Goal: Task Accomplishment & Management: Manage account settings

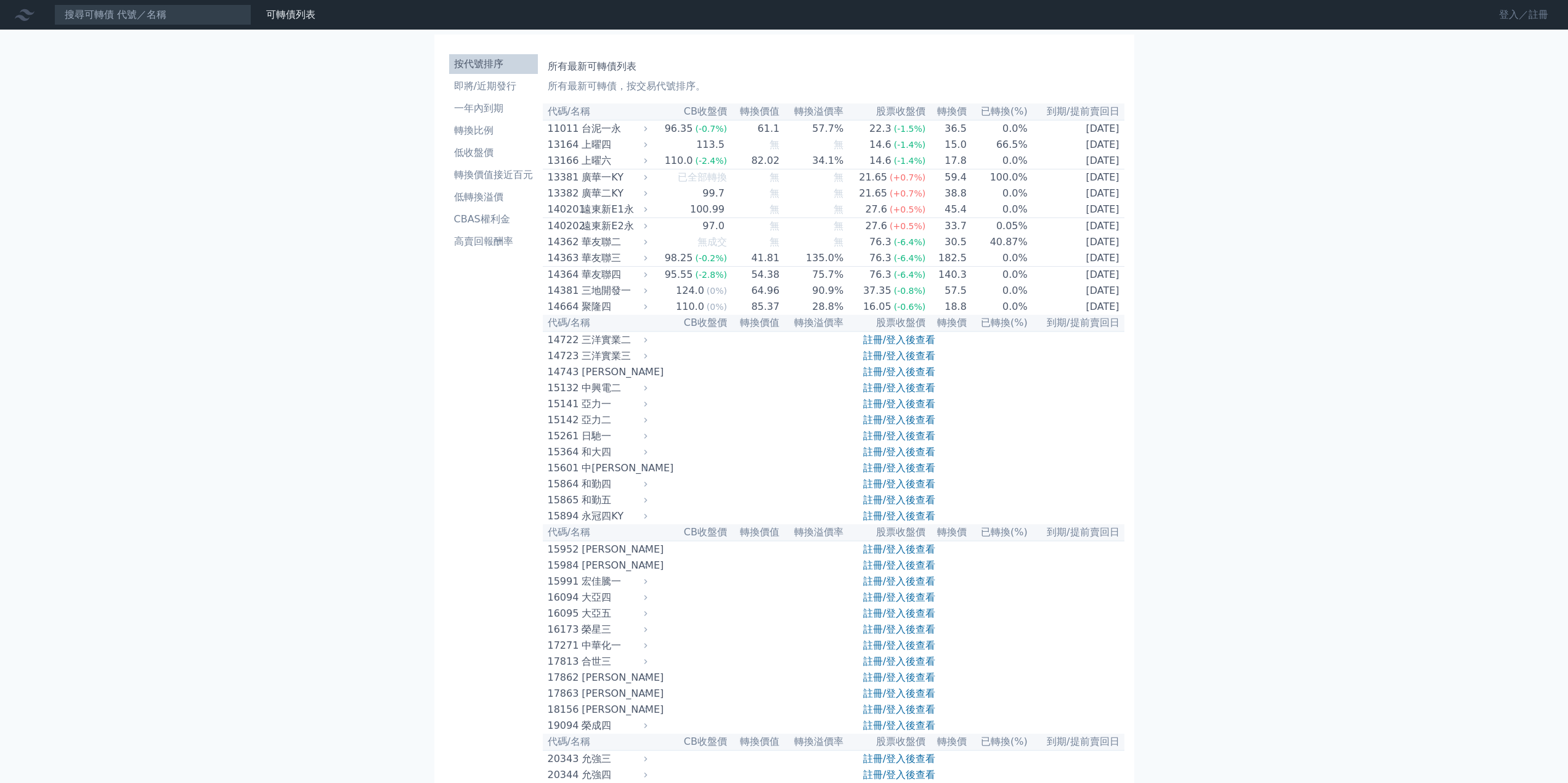
click at [1547, 16] on link "登入／註冊" at bounding box center [1524, 15] width 69 height 20
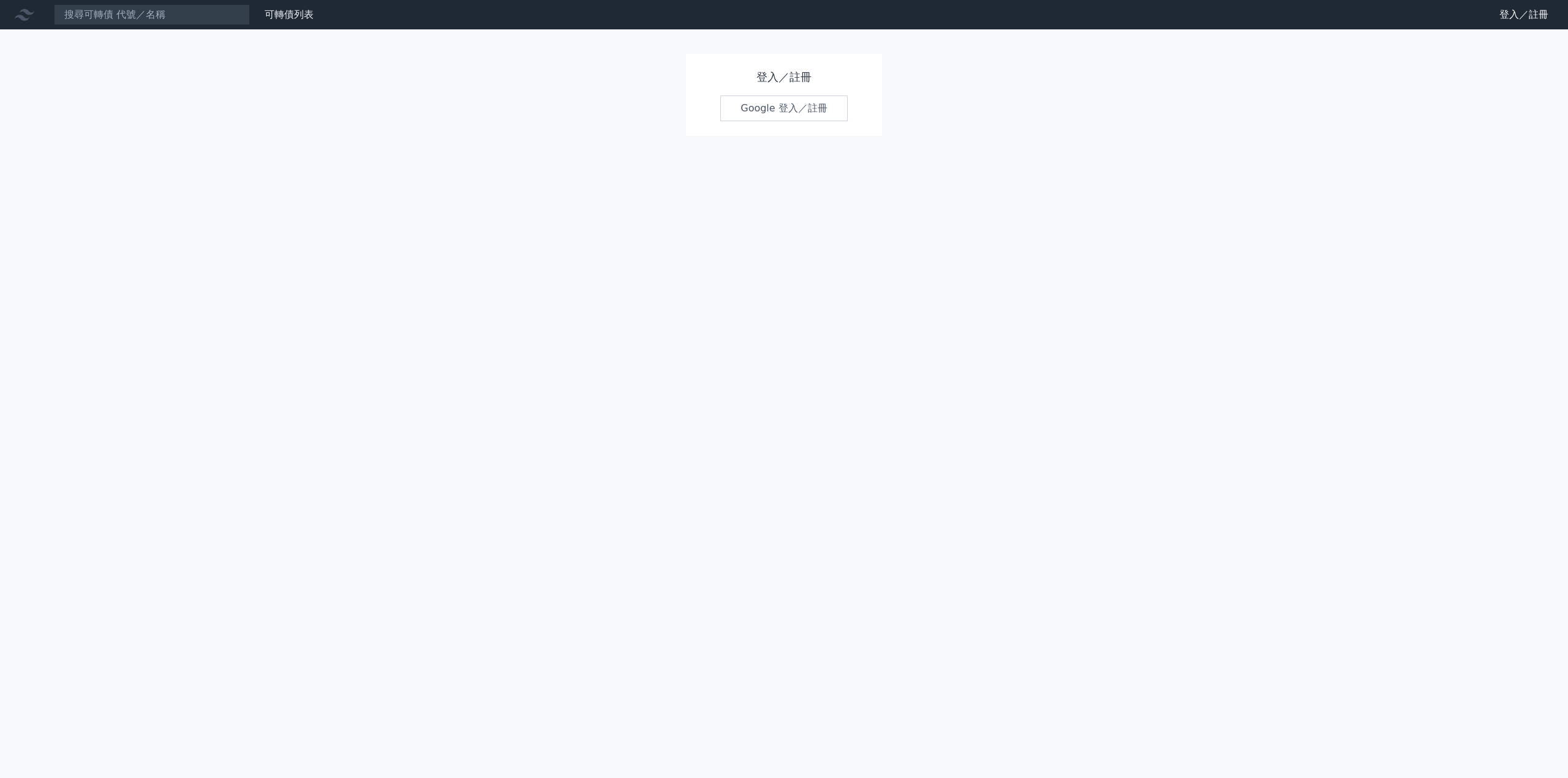
click at [769, 104] on link "Google 登入／註冊" at bounding box center [784, 108] width 127 height 26
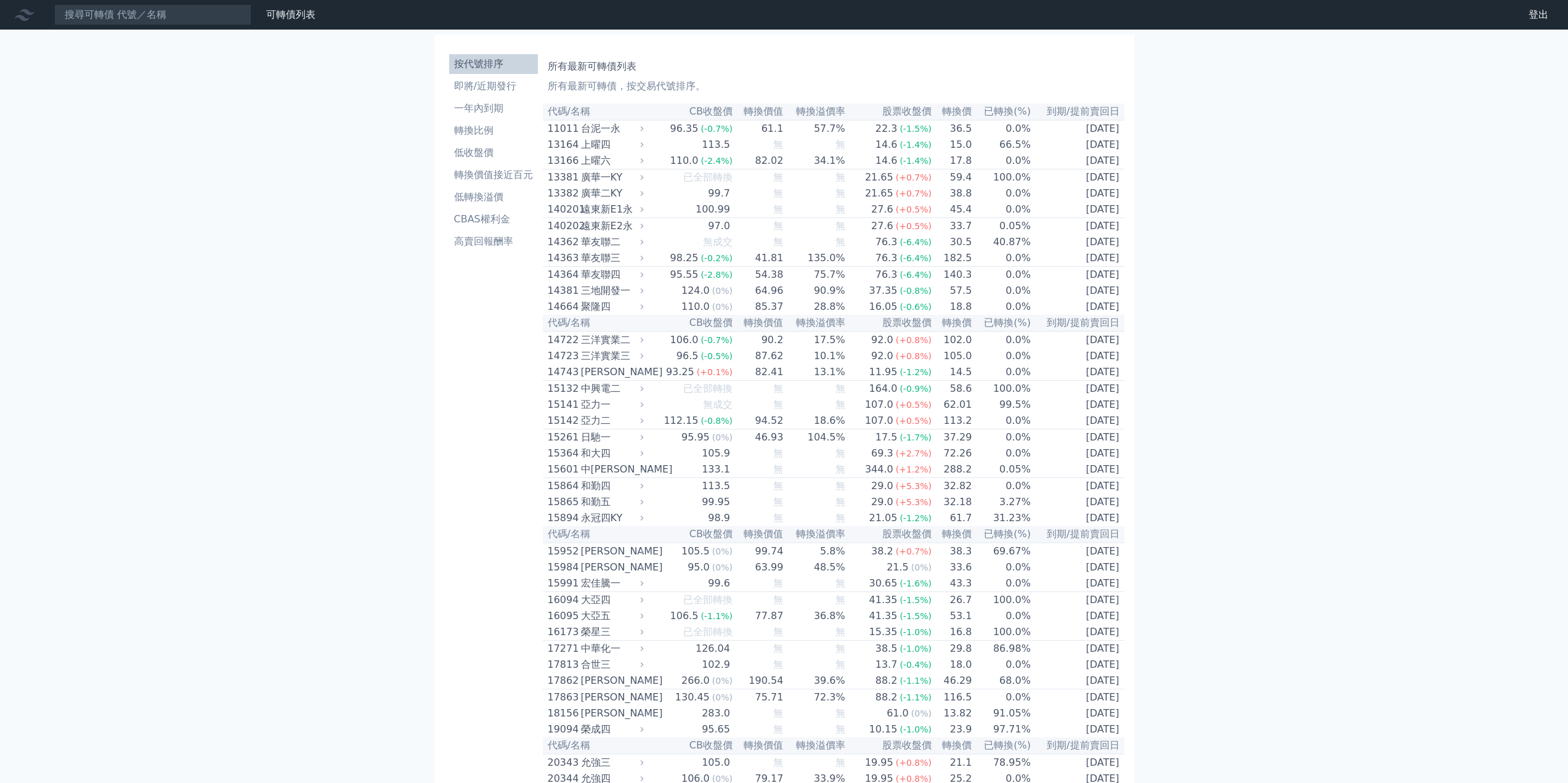
scroll to position [6631, 0]
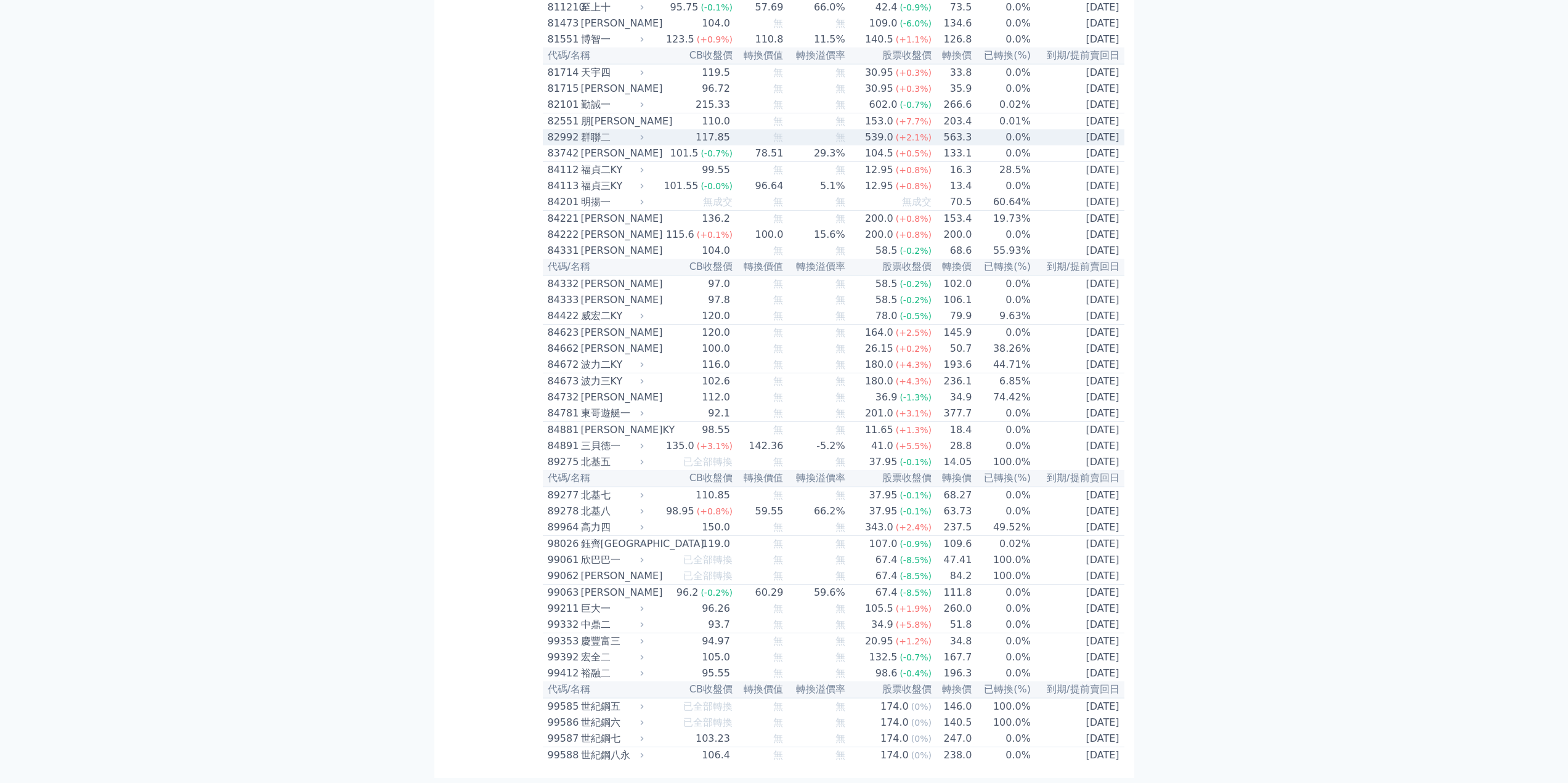
click at [996, 145] on td "0.0%" at bounding box center [1001, 137] width 59 height 16
